Goal: Task Accomplishment & Management: Manage account settings

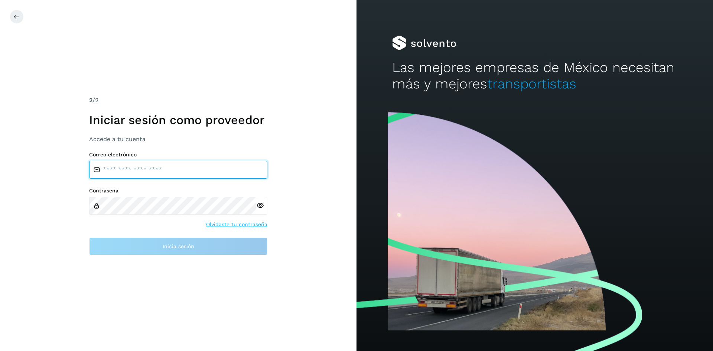
click at [173, 173] on input "email" at bounding box center [178, 170] width 178 height 18
type input "**********"
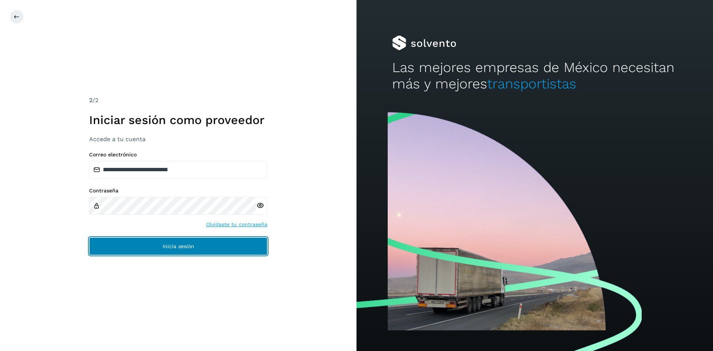
click at [175, 243] on button "Inicia sesión" at bounding box center [178, 246] width 178 height 18
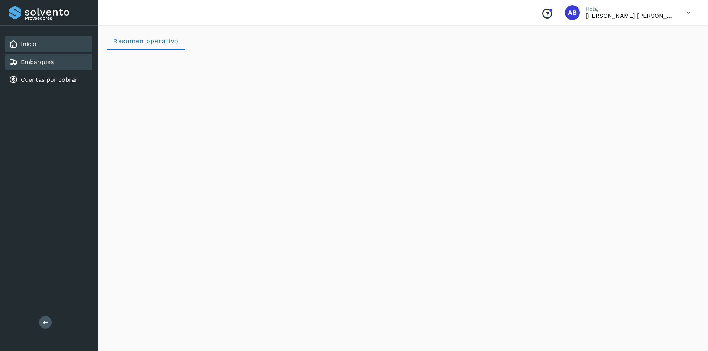
click at [60, 70] on div "Embarques" at bounding box center [48, 62] width 87 height 16
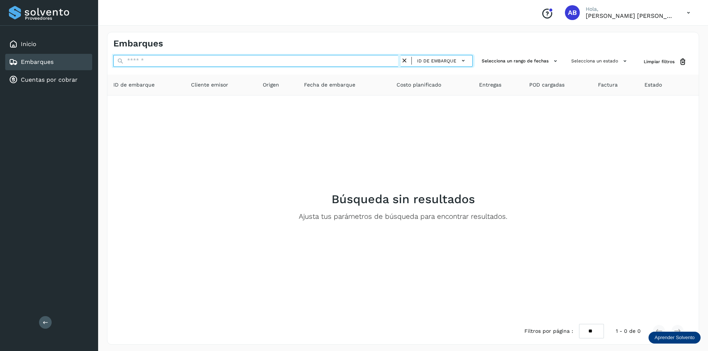
click at [187, 63] on input "text" at bounding box center [256, 61] width 287 height 12
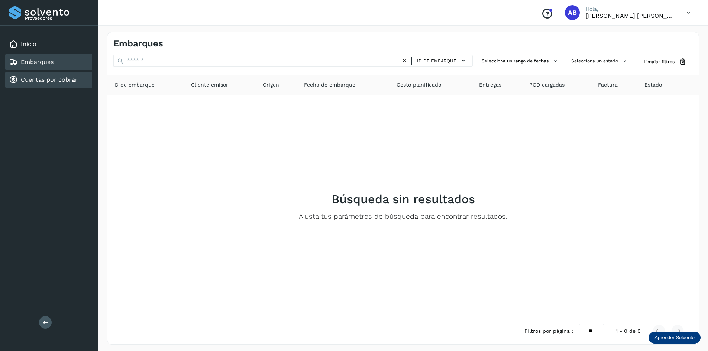
click at [34, 84] on div "Cuentas por cobrar" at bounding box center [43, 79] width 69 height 9
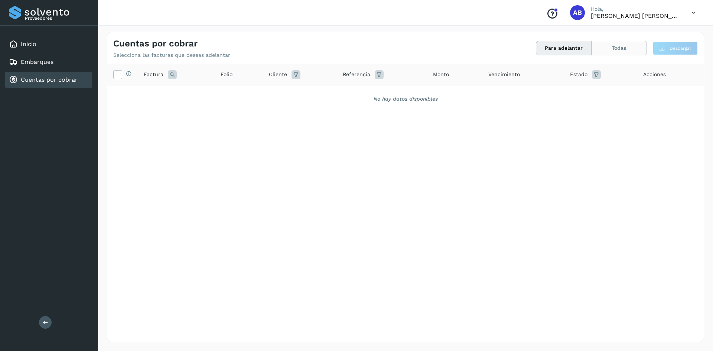
click at [610, 45] on button "Todas" at bounding box center [619, 48] width 55 height 14
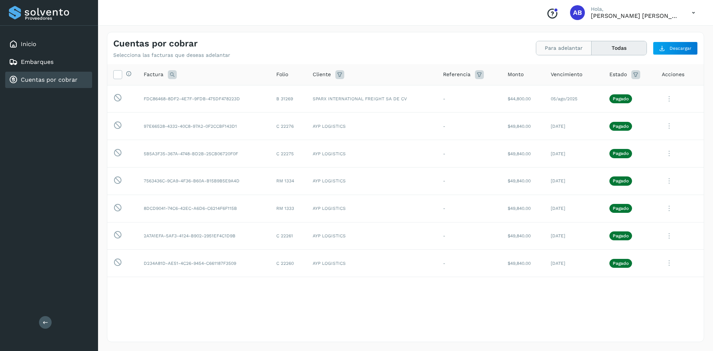
click at [592, 50] on button "Para adelantar" at bounding box center [619, 48] width 55 height 14
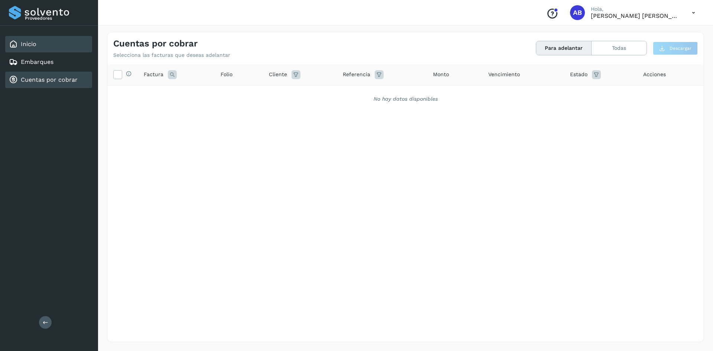
click at [29, 42] on link "Inicio" at bounding box center [29, 44] width 16 height 7
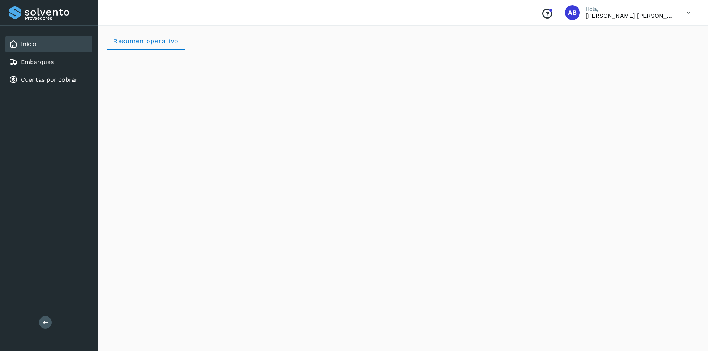
click at [686, 14] on icon at bounding box center [688, 12] width 15 height 15
click at [634, 33] on div "Cerrar sesión" at bounding box center [651, 33] width 88 height 14
